Goal: Navigation & Orientation: Find specific page/section

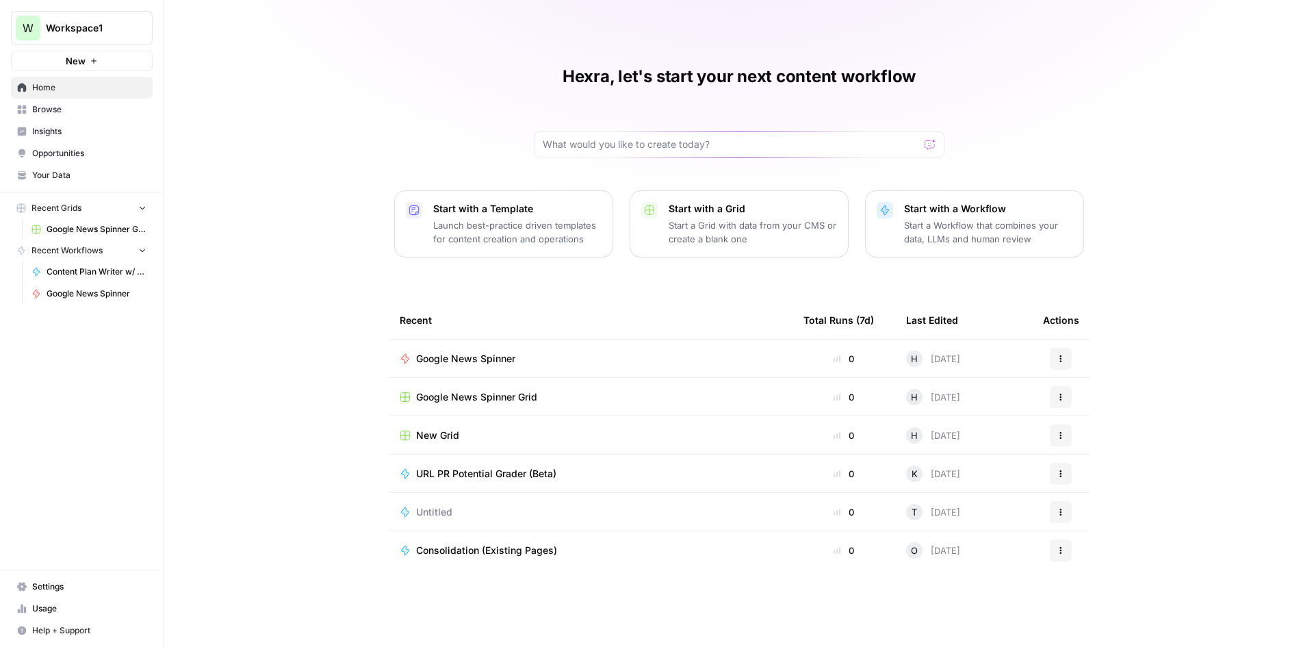
click at [83, 114] on span "Browse" at bounding box center [89, 109] width 114 height 12
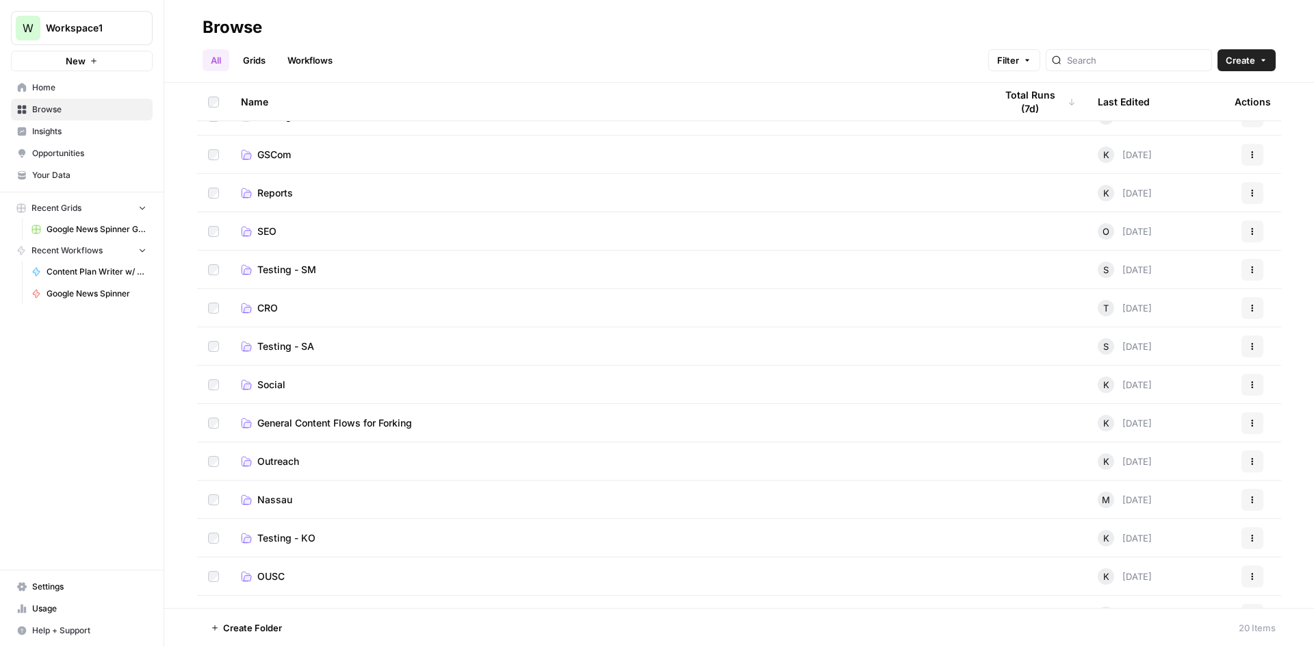
scroll to position [280, 0]
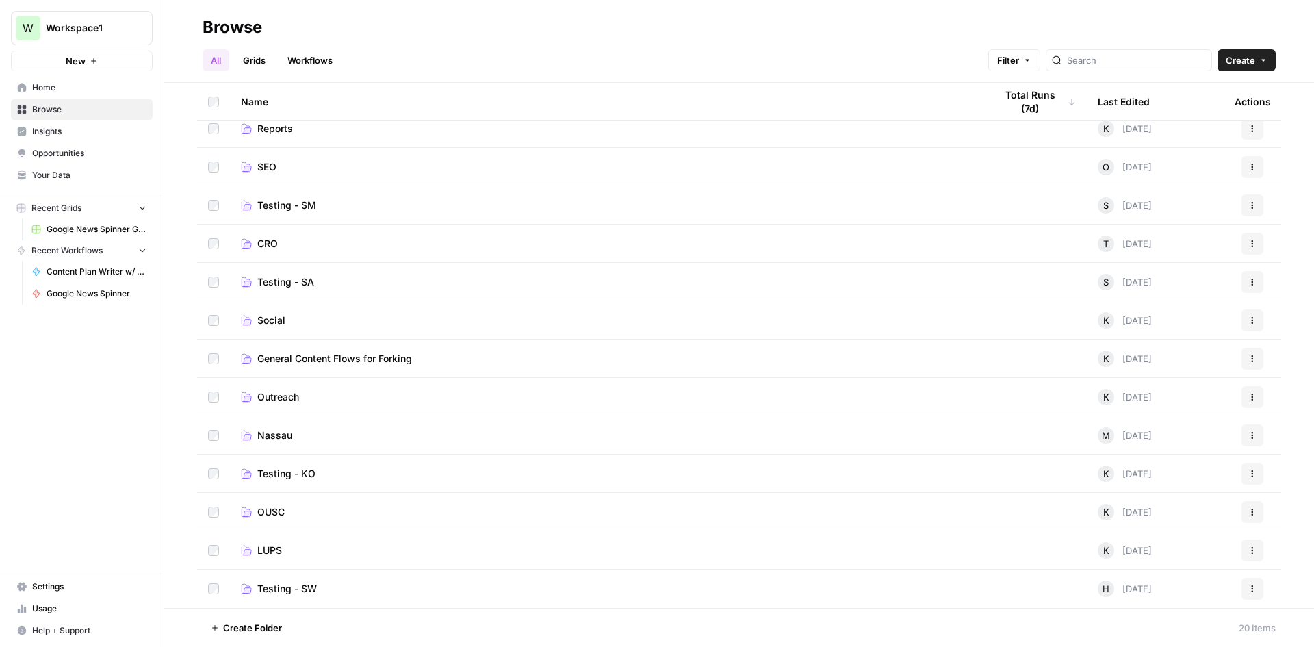
click at [266, 552] on span "LUPS" at bounding box center [269, 550] width 25 height 14
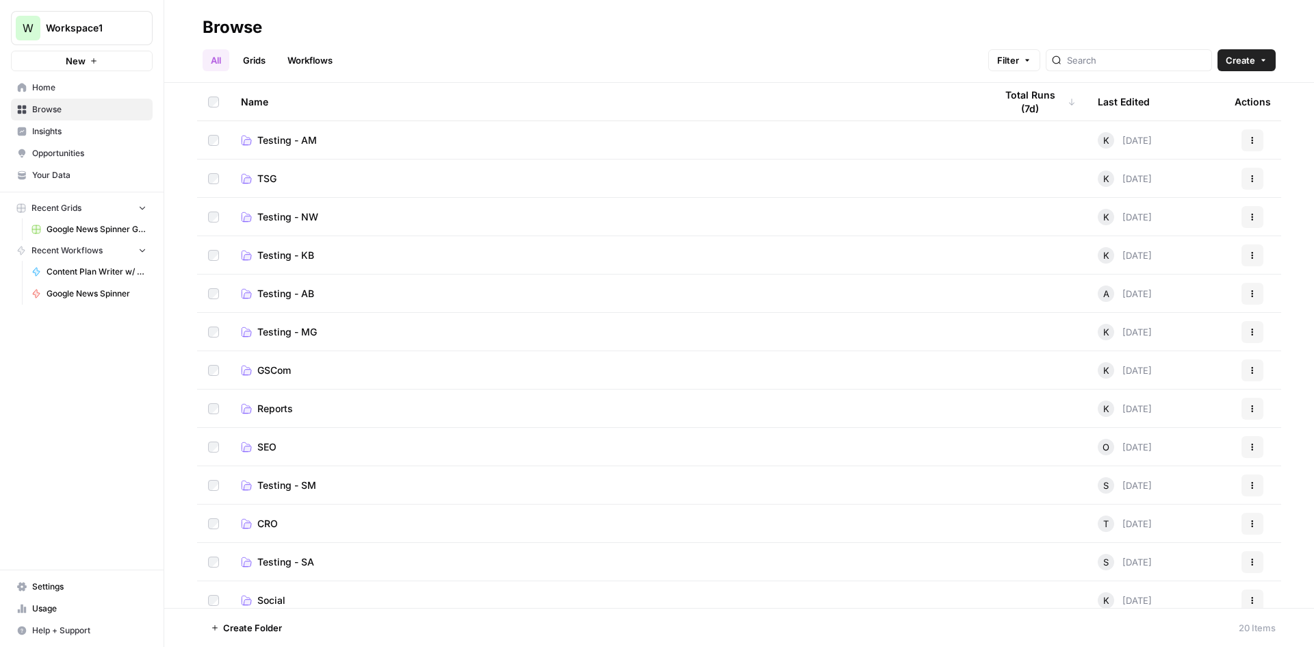
click at [279, 180] on link "TSG" at bounding box center [607, 179] width 732 height 14
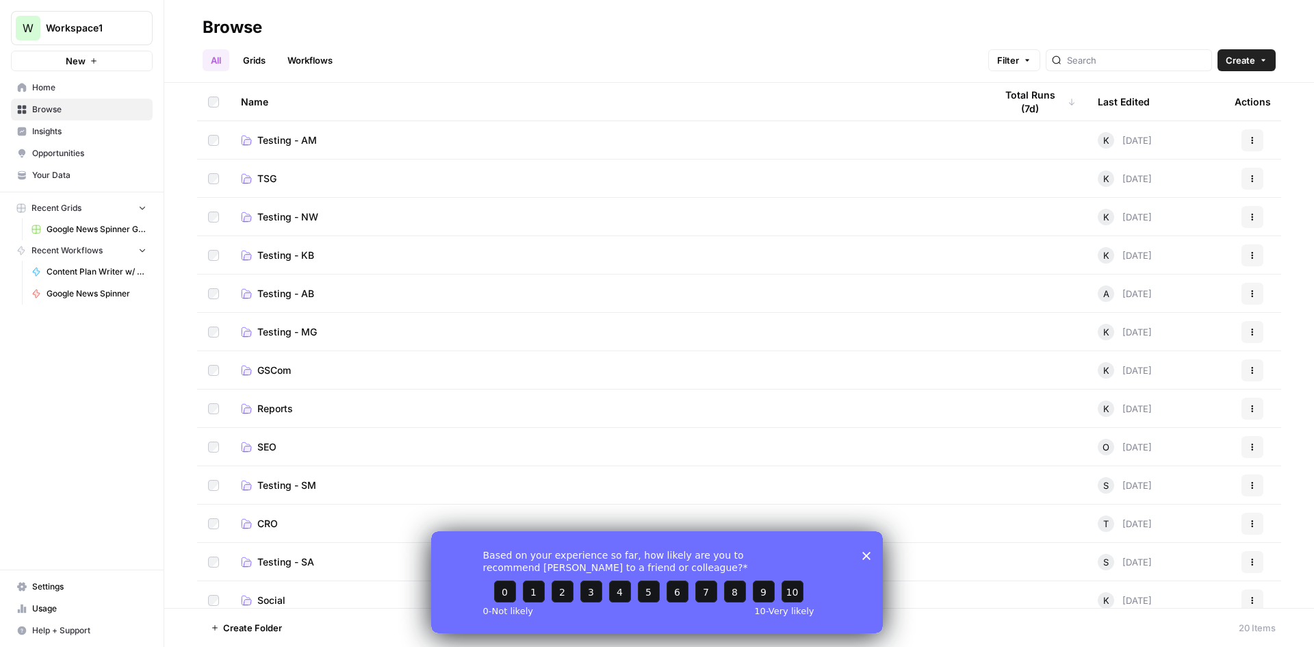
click at [292, 332] on span "Testing - MG" at bounding box center [287, 332] width 60 height 14
click at [268, 417] on td "Reports" at bounding box center [607, 408] width 754 height 38
click at [270, 411] on span "Reports" at bounding box center [275, 409] width 36 height 14
click at [277, 257] on span "Testing - KB" at bounding box center [285, 255] width 57 height 14
click at [284, 331] on span "Testing - MG" at bounding box center [287, 332] width 60 height 14
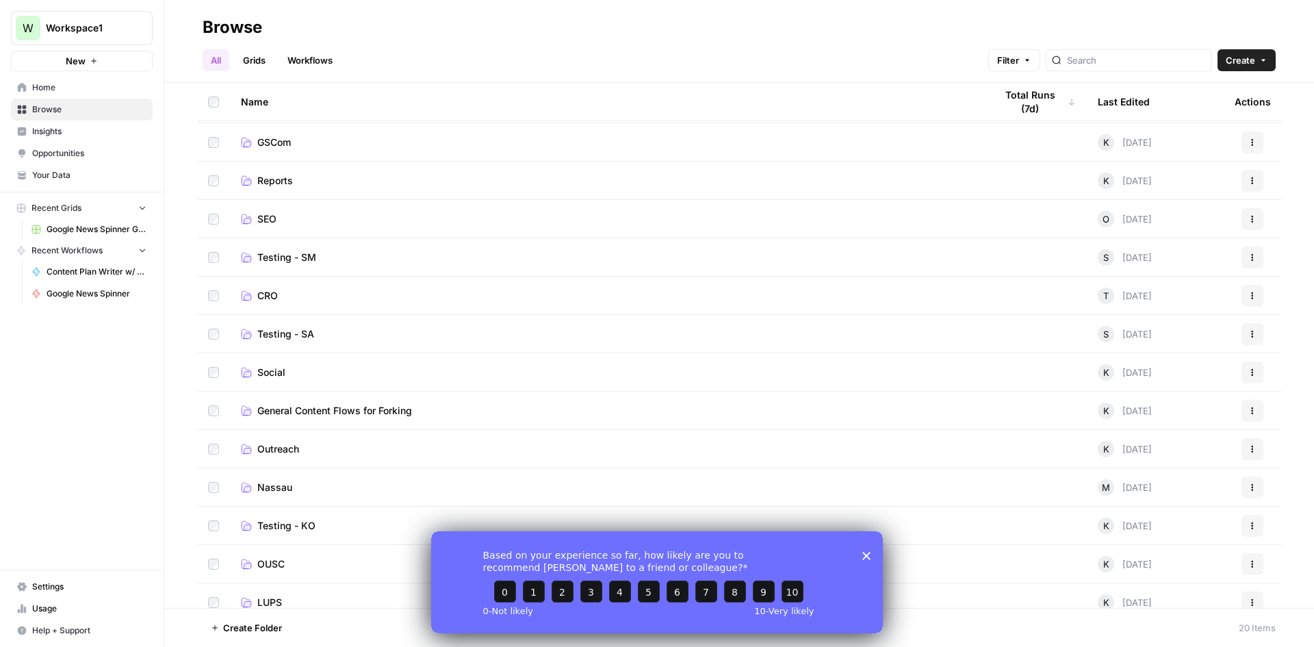
scroll to position [280, 0]
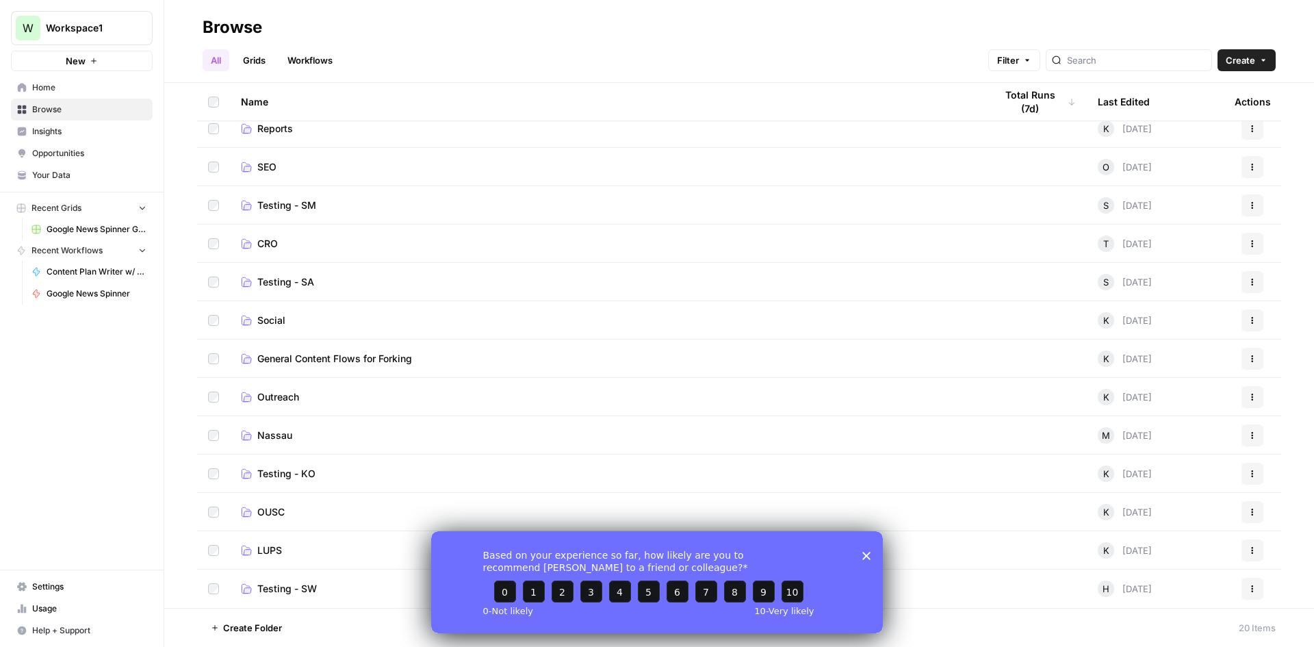
click at [281, 398] on span "Outreach" at bounding box center [278, 397] width 42 height 14
